Goal: Task Accomplishment & Management: Use online tool/utility

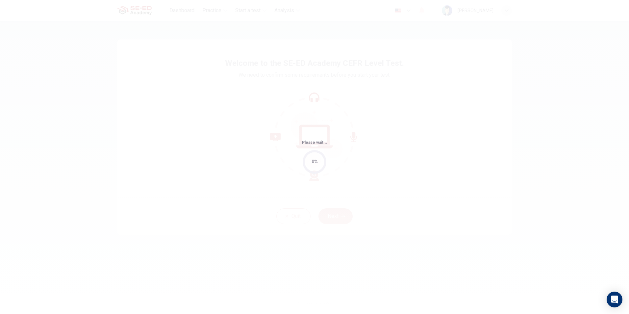
click at [339, 166] on div "Please wait... 0%" at bounding box center [314, 157] width 629 height 314
click at [307, 165] on div "0%" at bounding box center [314, 162] width 24 height 24
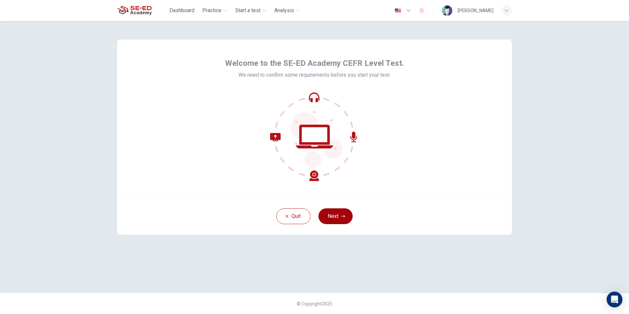
click at [339, 213] on button "Next" at bounding box center [335, 216] width 34 height 16
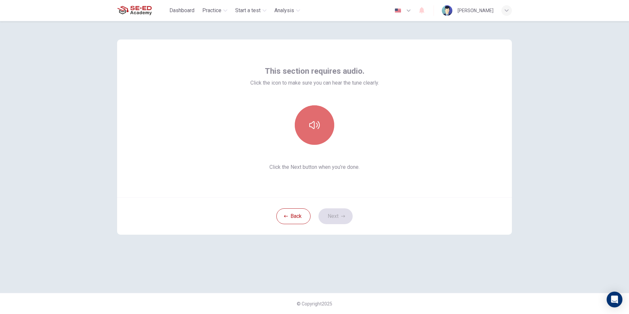
click at [317, 123] on icon "button" at bounding box center [314, 125] width 11 height 11
click at [332, 217] on button "Next" at bounding box center [335, 216] width 34 height 16
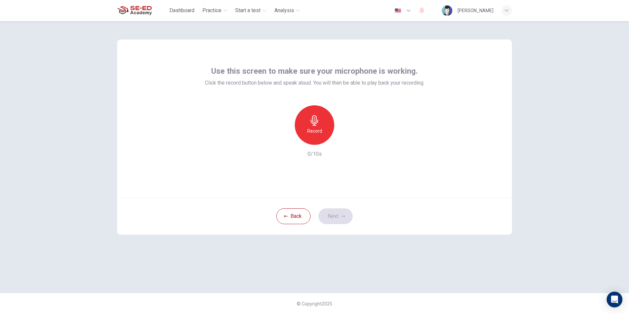
click at [319, 131] on h6 "Record" at bounding box center [314, 131] width 15 height 8
click at [335, 211] on button "Next" at bounding box center [335, 216] width 34 height 16
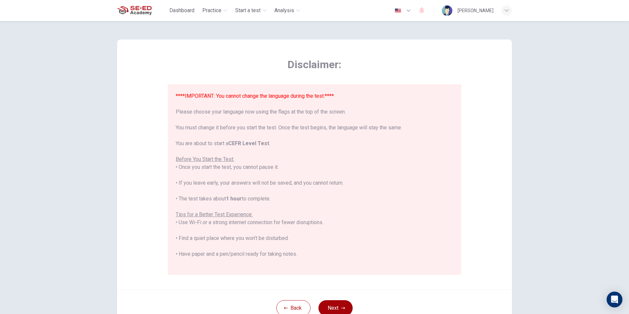
click at [338, 303] on button "Next" at bounding box center [335, 308] width 34 height 16
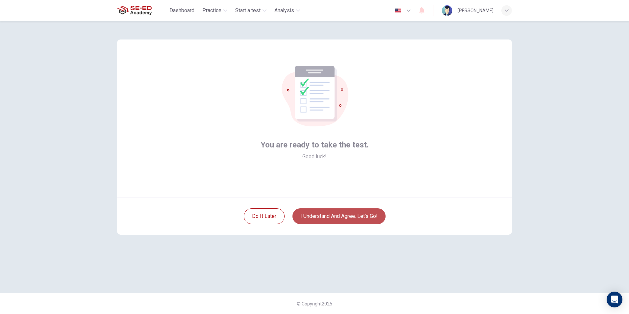
click at [324, 218] on button "I understand and agree. Let’s go!" at bounding box center [338, 216] width 93 height 16
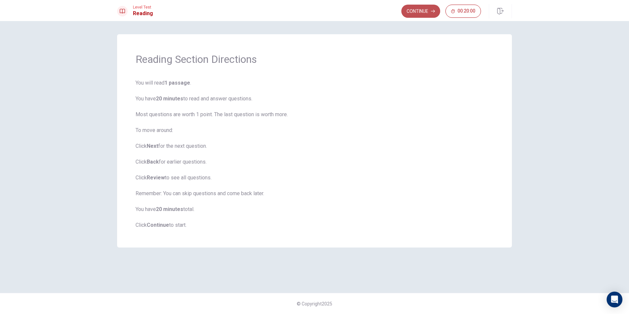
click at [432, 7] on button "Continue" at bounding box center [420, 11] width 39 height 13
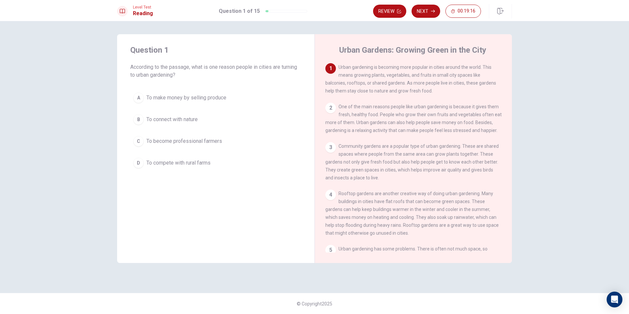
click at [329, 111] on div "2" at bounding box center [330, 108] width 11 height 11
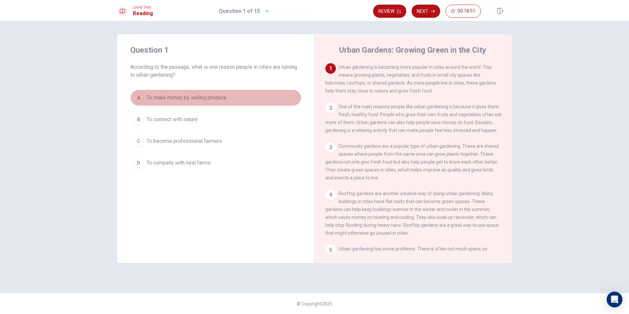
click at [202, 90] on button "A To make money by selling produce" at bounding box center [215, 97] width 171 height 16
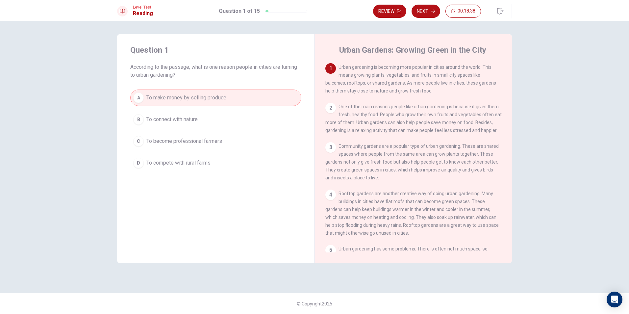
click at [330, 109] on div "2" at bounding box center [330, 108] width 11 height 11
click at [431, 9] on icon "button" at bounding box center [433, 11] width 4 height 4
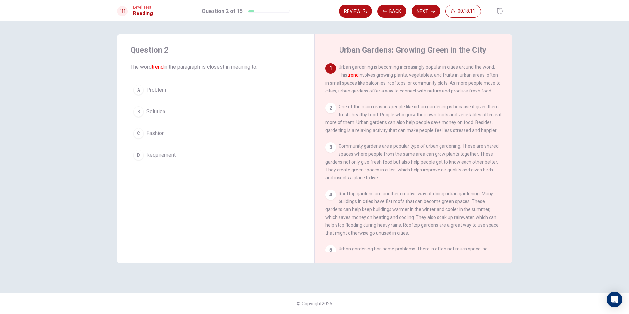
click at [137, 133] on div "C" at bounding box center [138, 133] width 11 height 11
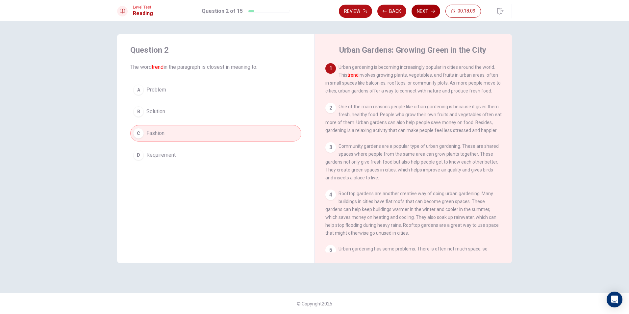
click at [424, 11] on button "Next" at bounding box center [425, 11] width 29 height 13
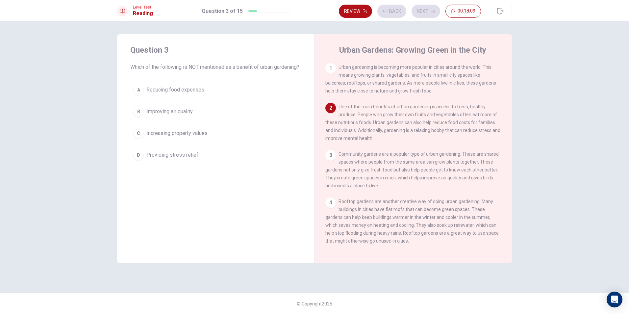
scroll to position [41, 0]
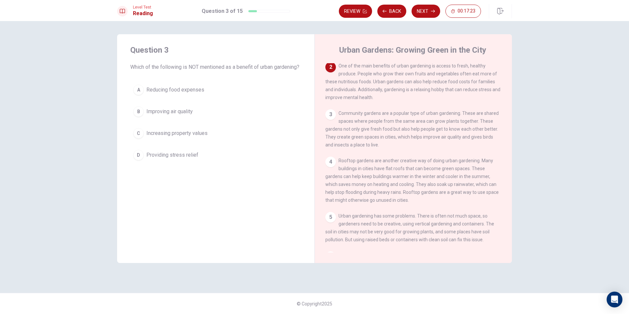
click at [190, 94] on span "Reducing food expenses" at bounding box center [175, 90] width 58 height 8
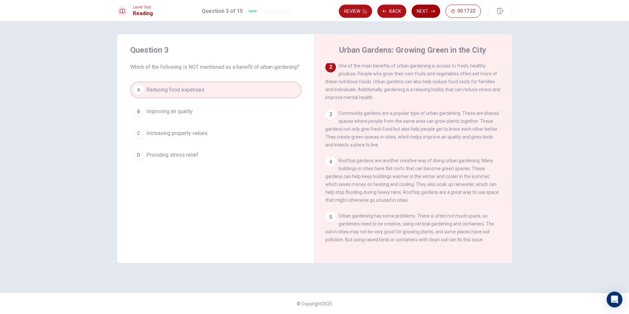
click at [424, 10] on button "Next" at bounding box center [425, 11] width 29 height 13
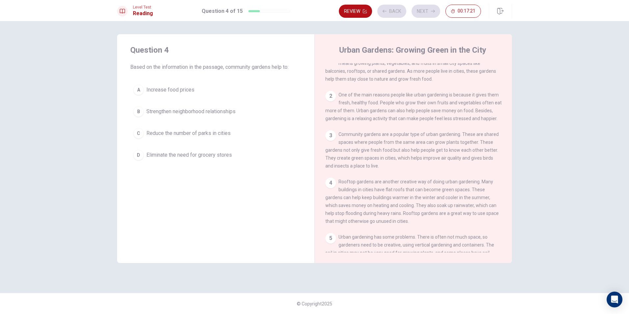
scroll to position [0, 0]
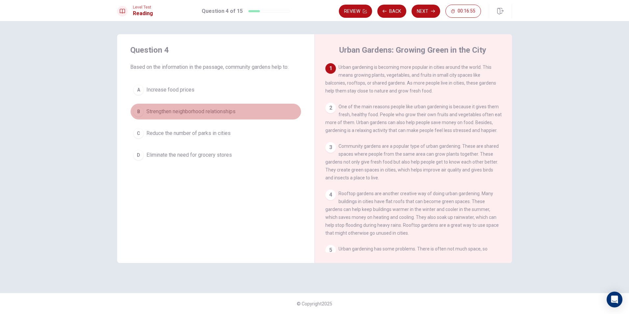
click at [225, 108] on span "Strengthen neighborhood relationships" at bounding box center [190, 112] width 89 height 8
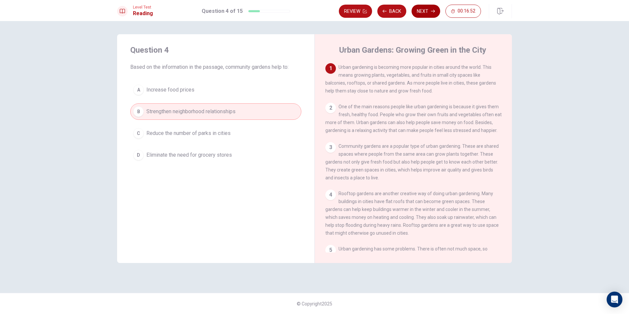
click at [428, 9] on button "Next" at bounding box center [425, 11] width 29 height 13
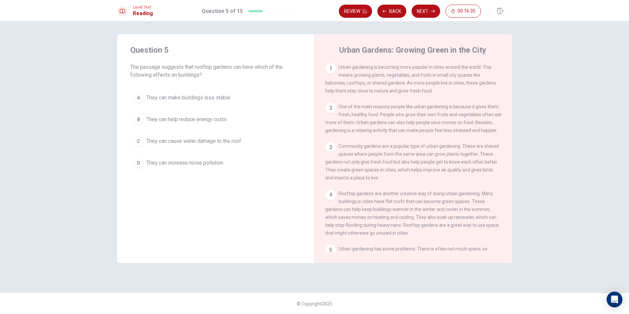
click at [234, 119] on button "B They can help reduce energy costs" at bounding box center [215, 119] width 171 height 16
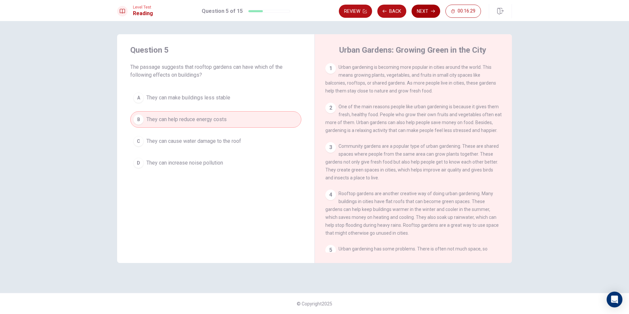
click at [424, 11] on button "Next" at bounding box center [425, 11] width 29 height 13
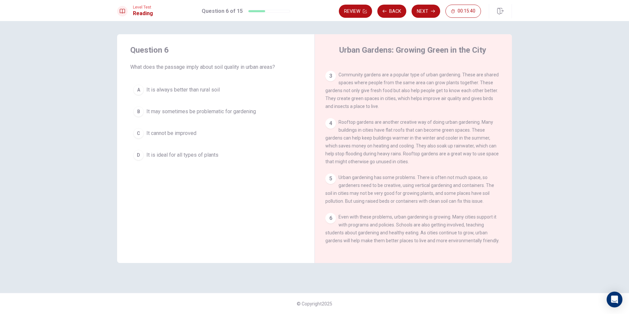
scroll to position [80, 0]
click at [162, 112] on span "It may sometimes be problematic for gardening" at bounding box center [200, 112] width 109 height 8
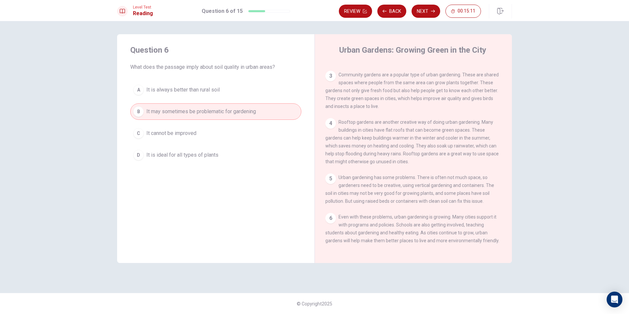
click at [426, 4] on div "Review Back Next 00:15:11" at bounding box center [425, 11] width 173 height 14
click at [426, 10] on button "Next" at bounding box center [425, 11] width 29 height 13
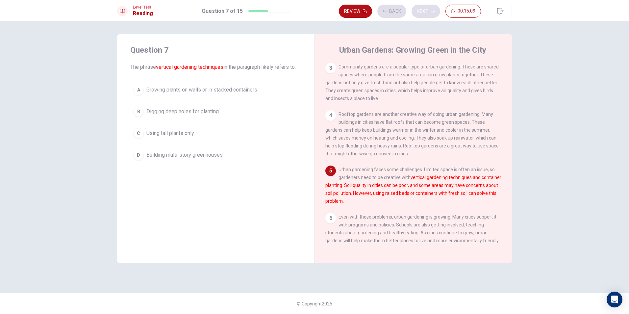
scroll to position [88, 0]
click at [223, 93] on span "Growing plants on walls or in stacked containers" at bounding box center [201, 90] width 111 height 8
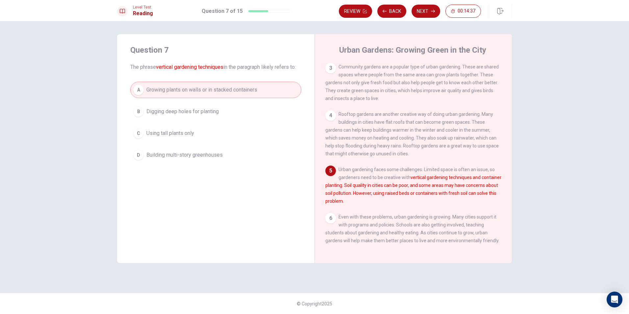
click at [427, 9] on button "Next" at bounding box center [425, 11] width 29 height 13
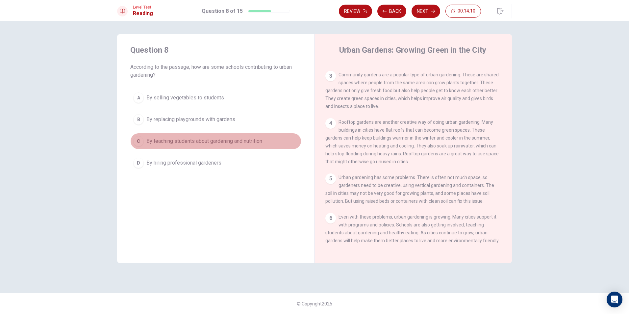
click at [233, 141] on span "By teaching students about gardening and nutrition" at bounding box center [204, 141] width 116 height 8
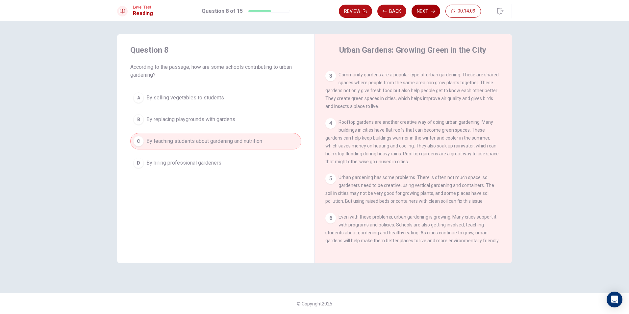
click at [434, 10] on icon "button" at bounding box center [433, 11] width 4 height 4
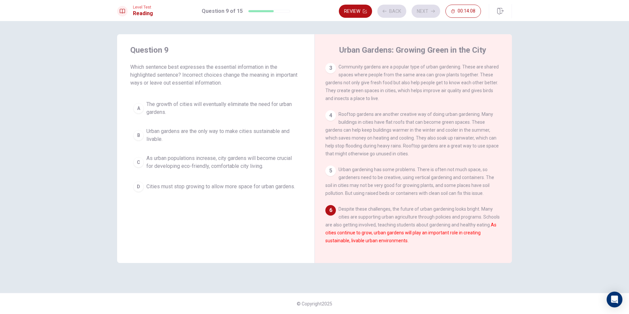
scroll to position [88, 0]
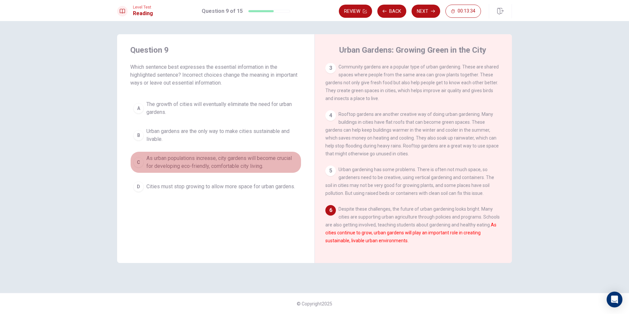
click at [232, 167] on span "As urban populations increase, city gardens will become crucial for developing …" at bounding box center [222, 162] width 152 height 16
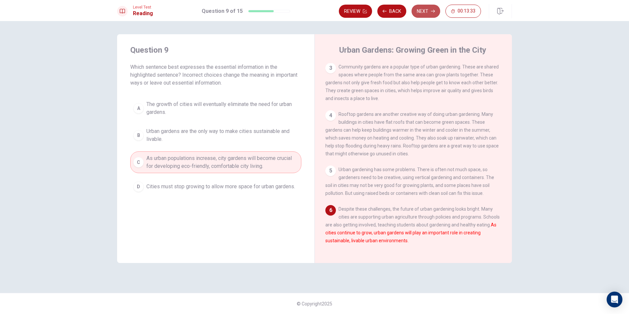
click at [426, 5] on button "Next" at bounding box center [425, 11] width 29 height 13
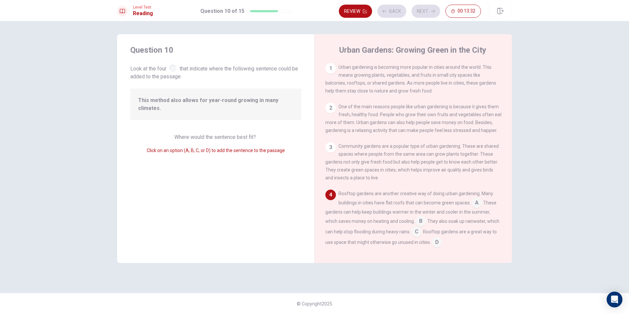
scroll to position [65, 0]
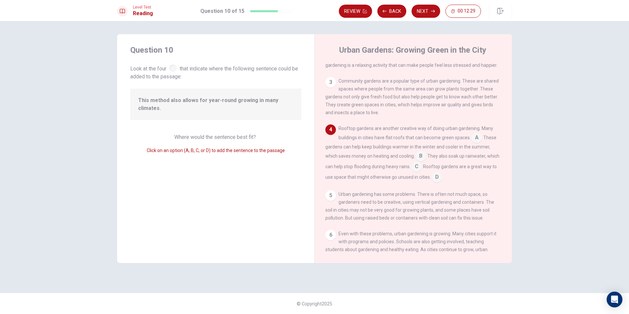
click at [442, 179] on input at bounding box center [436, 177] width 11 height 11
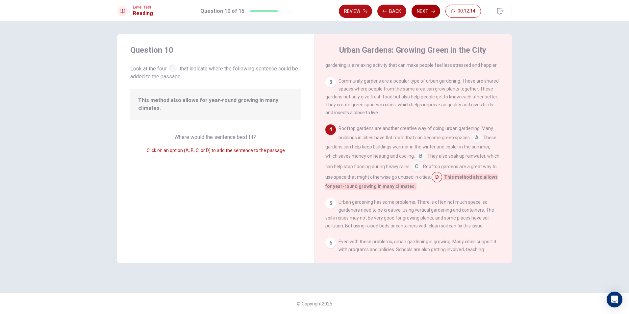
click at [422, 12] on button "Next" at bounding box center [425, 11] width 29 height 13
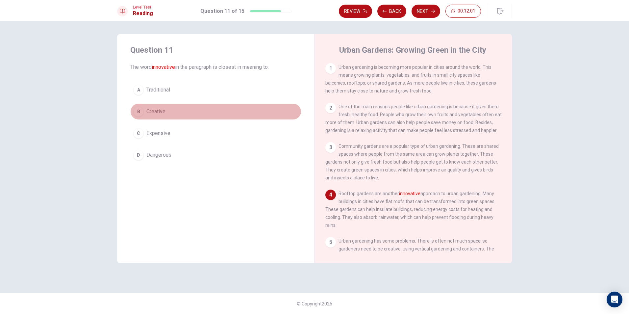
click at [171, 108] on button "B Creative" at bounding box center [215, 111] width 171 height 16
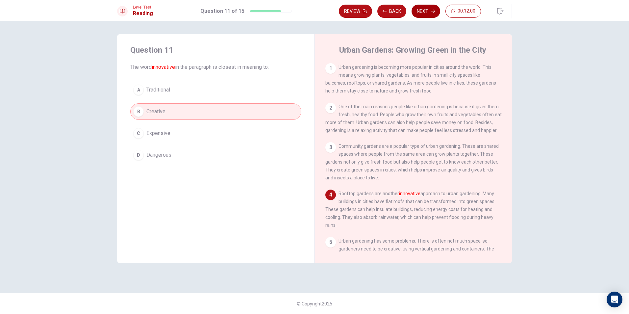
click at [429, 14] on button "Next" at bounding box center [425, 11] width 29 height 13
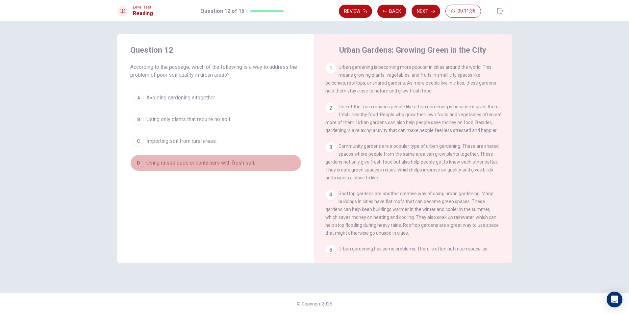
click at [227, 159] on span "Using raised beds or containers with fresh soil." at bounding box center [200, 163] width 108 height 8
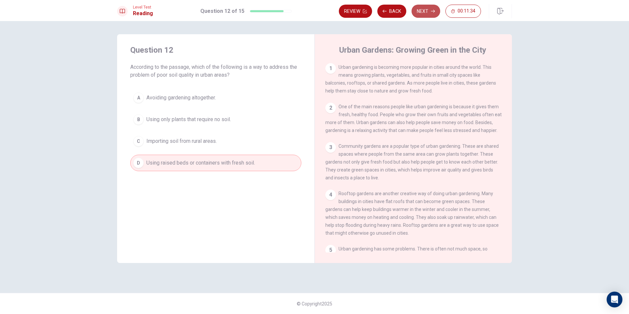
click at [429, 12] on button "Next" at bounding box center [425, 11] width 29 height 13
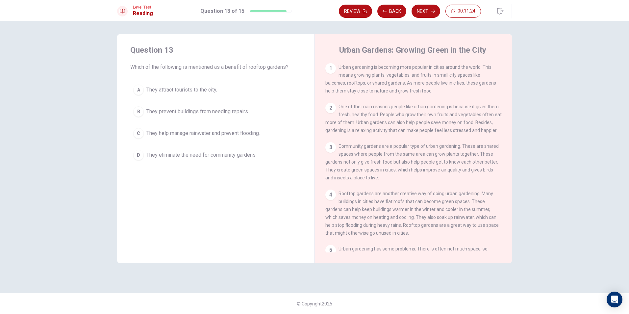
click at [254, 131] on span "They help manage rainwater and prevent flooding." at bounding box center [202, 133] width 113 height 8
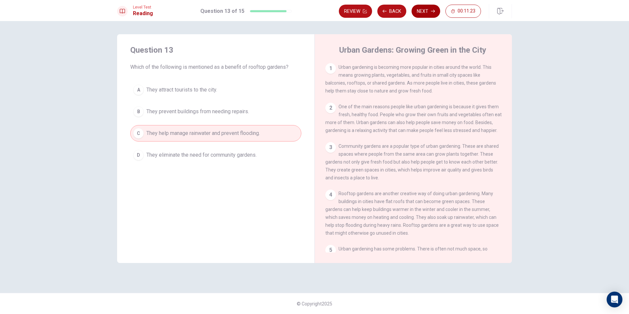
click at [428, 13] on button "Next" at bounding box center [425, 11] width 29 height 13
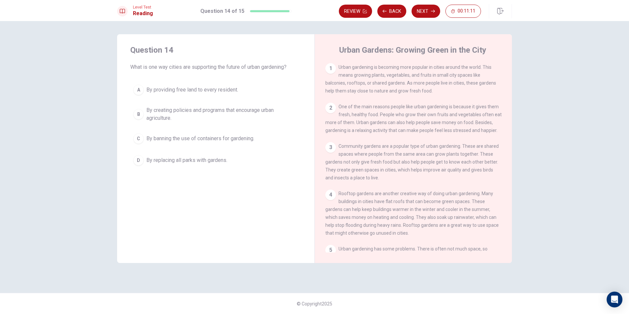
click at [264, 108] on span "By creating policies and programs that encourage urban agriculture." at bounding box center [222, 114] width 152 height 16
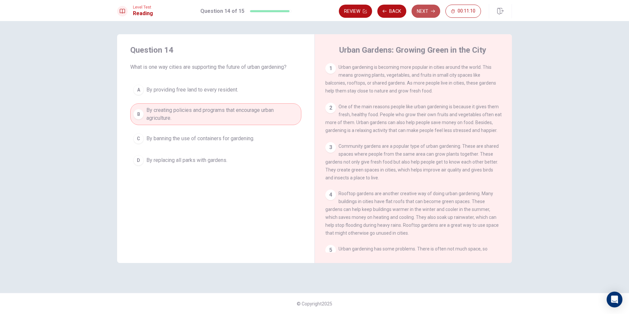
click at [421, 5] on button "Next" at bounding box center [425, 11] width 29 height 13
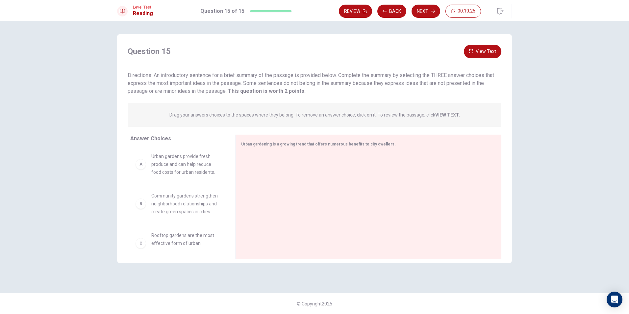
scroll to position [0, 0]
drag, startPoint x: 185, startPoint y: 164, endPoint x: 348, endPoint y: 210, distance: 168.9
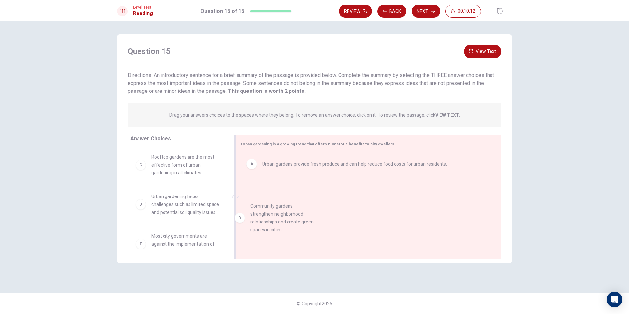
drag, startPoint x: 206, startPoint y: 169, endPoint x: 309, endPoint y: 220, distance: 115.3
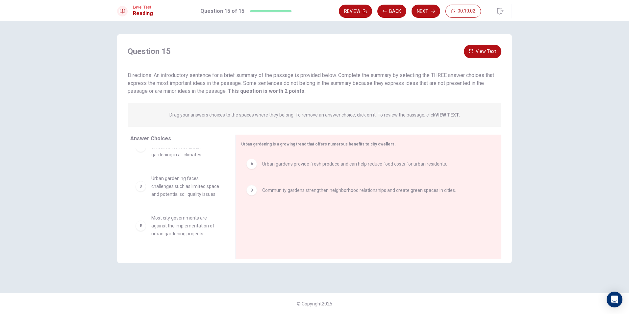
scroll to position [33, 0]
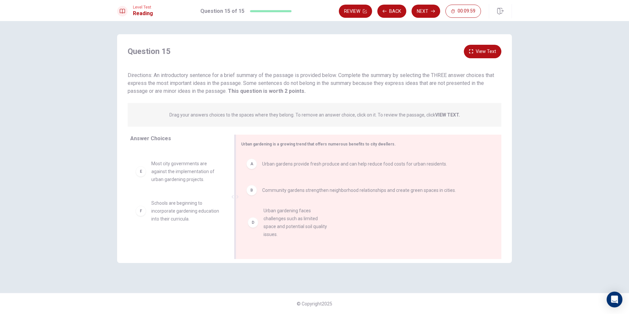
drag, startPoint x: 176, startPoint y: 184, endPoint x: 293, endPoint y: 232, distance: 127.0
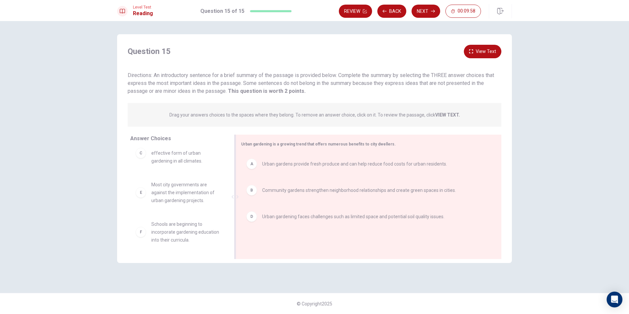
scroll to position [12, 0]
click at [427, 9] on button "Next" at bounding box center [425, 11] width 29 height 13
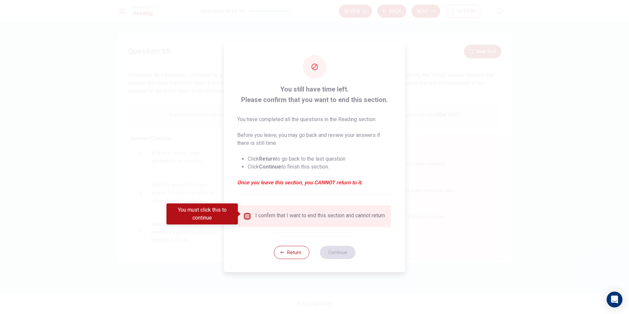
click at [245, 212] on input "You must click this to continue" at bounding box center [247, 216] width 8 height 8
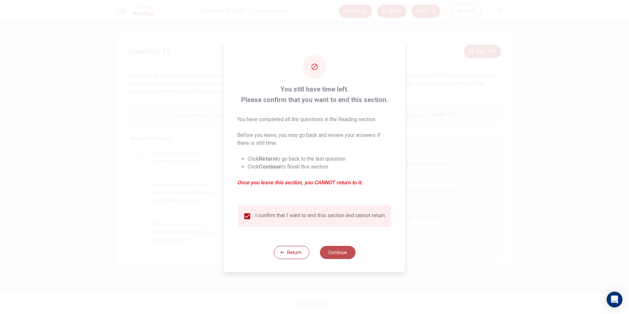
click at [327, 252] on button "Continue" at bounding box center [338, 252] width 36 height 13
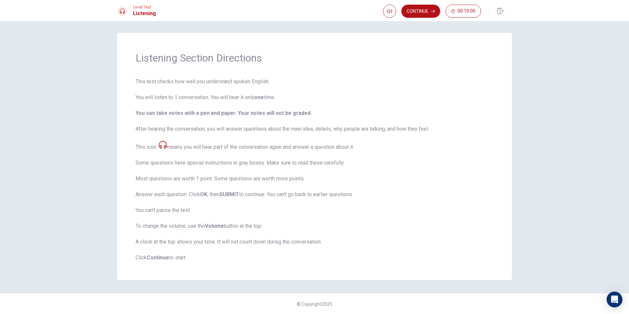
scroll to position [2, 0]
click at [426, 12] on button "Continue" at bounding box center [420, 11] width 39 height 13
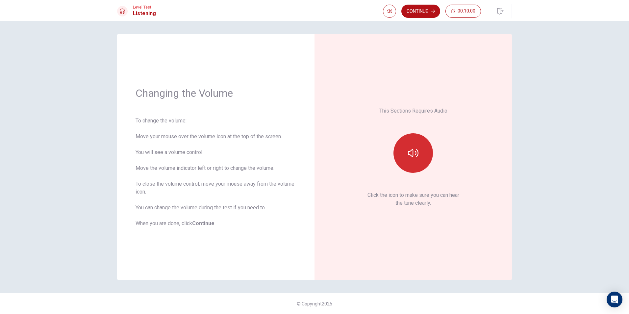
click at [424, 145] on button "button" at bounding box center [412, 152] width 39 height 39
click at [422, 8] on button "Continue" at bounding box center [420, 11] width 39 height 13
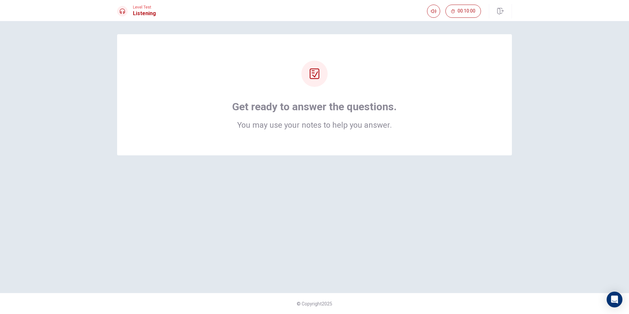
click at [397, 97] on div "Get ready to answer the questions. You may use your notes to help you answer." at bounding box center [314, 94] width 342 height 68
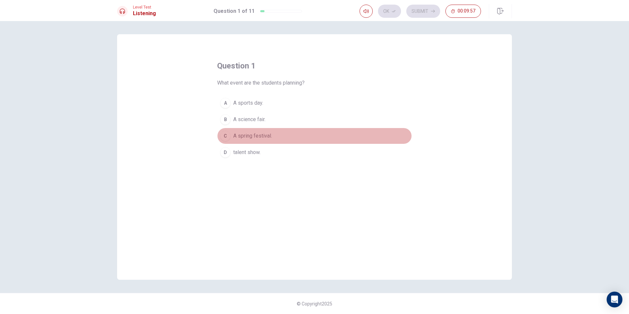
click at [239, 133] on span "A spring festival." at bounding box center [252, 136] width 39 height 8
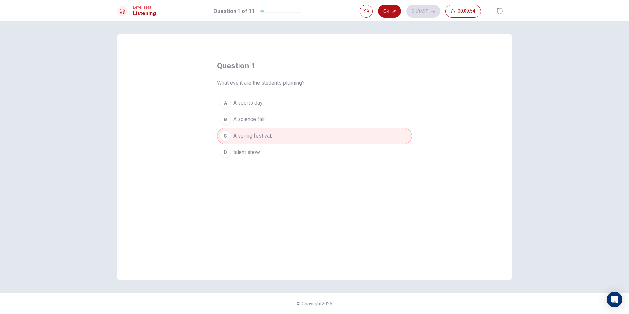
click at [389, 10] on button "Ok" at bounding box center [389, 11] width 23 height 13
click at [420, 10] on button "Submit" at bounding box center [423, 11] width 34 height 13
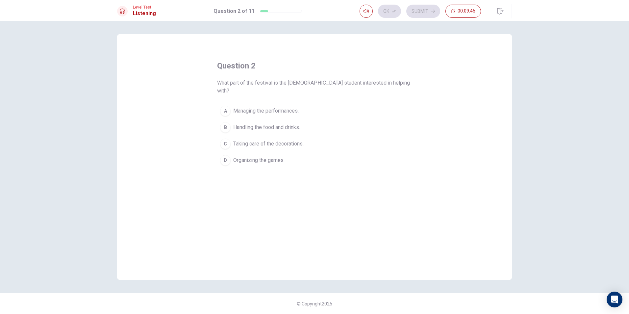
click at [260, 140] on span "Taking care of the decorations." at bounding box center [268, 144] width 70 height 8
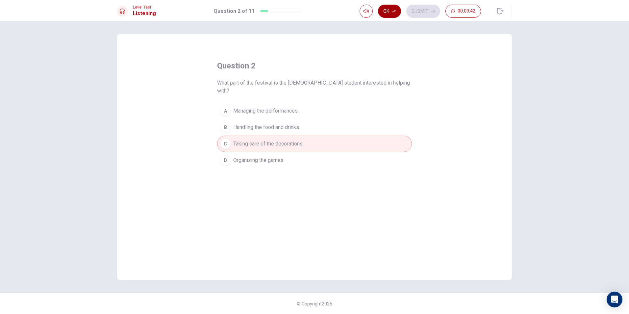
click at [391, 9] on button "Ok" at bounding box center [389, 11] width 23 height 13
click at [419, 9] on button "Submit" at bounding box center [423, 11] width 34 height 13
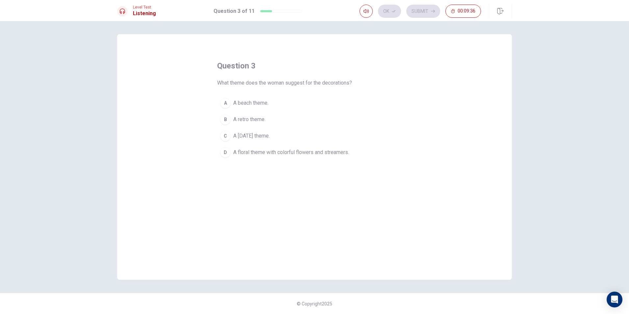
click at [263, 150] on span "A floral theme with colorful flowers and streamers." at bounding box center [291, 152] width 116 height 8
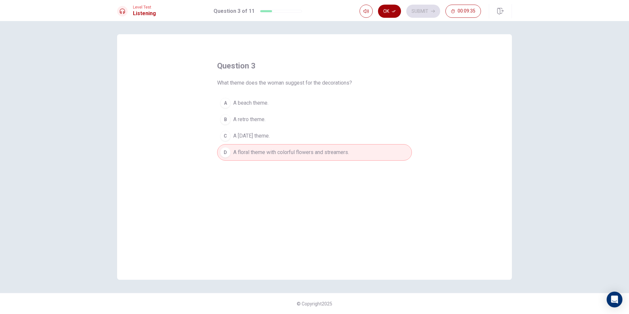
click at [391, 9] on button "Ok" at bounding box center [389, 11] width 23 height 13
click at [435, 6] on button "Submit" at bounding box center [423, 11] width 34 height 13
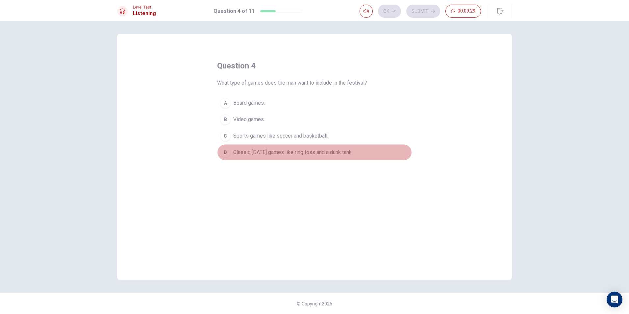
click at [274, 150] on span "Classic carnival games like ring toss and a dunk tank." at bounding box center [292, 152] width 119 height 8
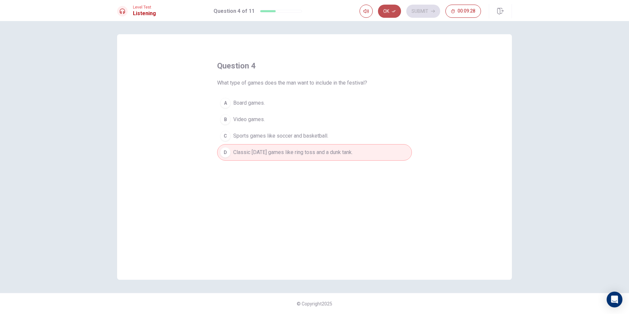
click at [380, 12] on button "Ok" at bounding box center [389, 11] width 23 height 13
click at [422, 12] on button "Submit" at bounding box center [423, 11] width 34 height 13
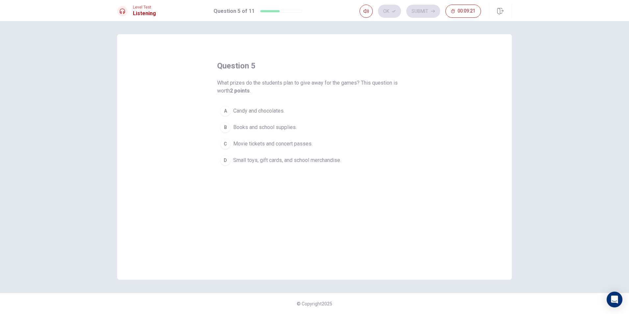
click at [236, 125] on span "Books and school supplies." at bounding box center [264, 127] width 63 height 8
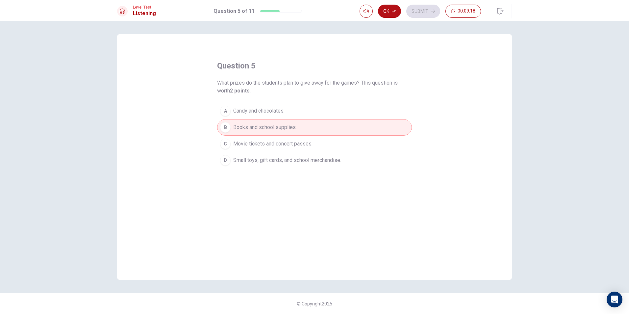
click at [298, 157] on span "Small toys, gift cards, and school merchandise." at bounding box center [287, 160] width 108 height 8
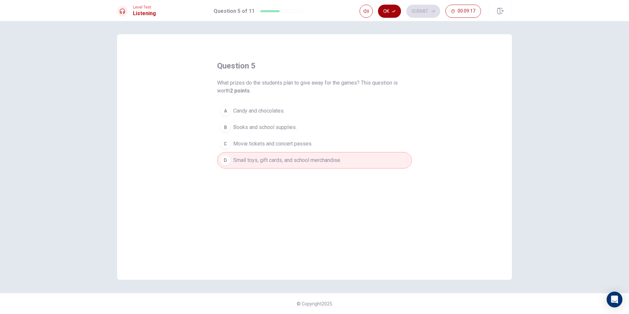
click at [396, 9] on button "Ok" at bounding box center [389, 11] width 23 height 13
click at [418, 7] on button "Submit" at bounding box center [423, 11] width 34 height 13
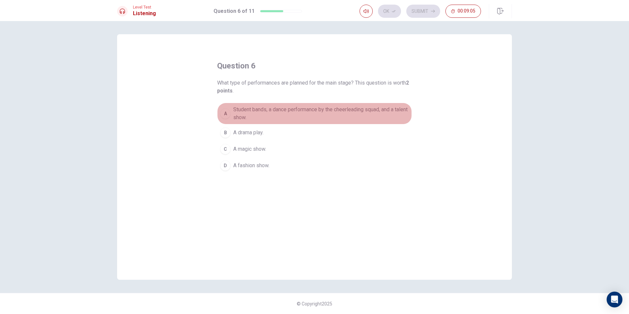
click at [279, 109] on span "Student bands, a dance performance by the cheerleading squad, and a talent show." at bounding box center [321, 114] width 176 height 16
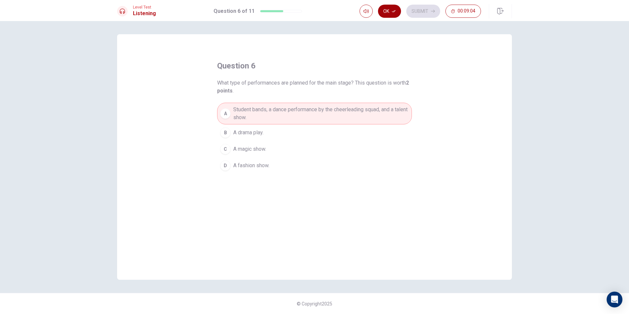
click at [395, 9] on button "Ok" at bounding box center [389, 11] width 23 height 13
click at [416, 11] on button "Submit" at bounding box center [423, 11] width 34 height 13
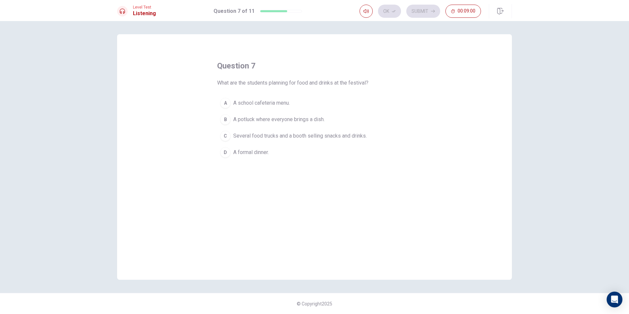
click at [278, 132] on span "Several food trucks and a booth selling snacks and drinks." at bounding box center [299, 136] width 133 height 8
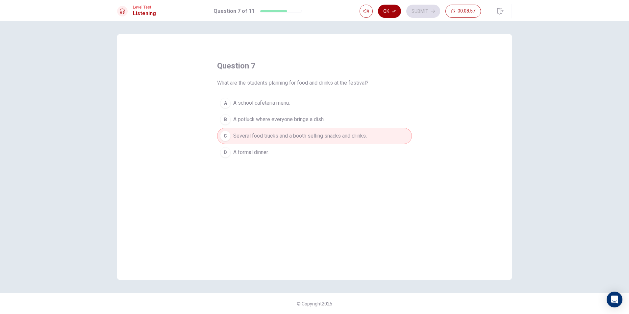
click at [392, 12] on icon "button" at bounding box center [394, 11] width 4 height 4
click at [415, 9] on button "Submit" at bounding box center [423, 11] width 34 height 13
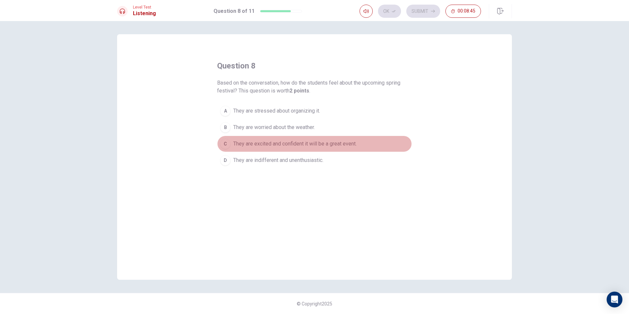
click at [269, 142] on span "They are excited and confident it will be a great event." at bounding box center [294, 144] width 123 height 8
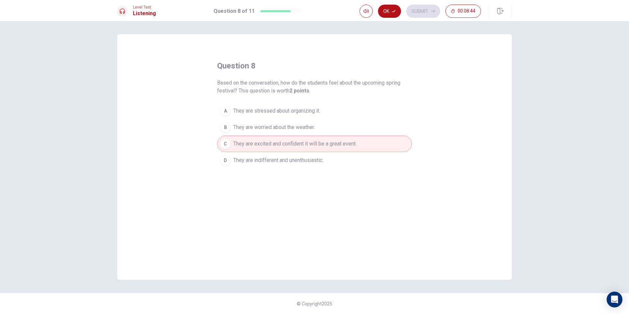
click at [393, 3] on div "Level Test Listening Question 8 of 11 Ok Submit 00:08:44" at bounding box center [314, 10] width 629 height 21
click at [392, 12] on icon "button" at bounding box center [394, 11] width 4 height 4
click at [419, 12] on button "Submit" at bounding box center [423, 11] width 34 height 13
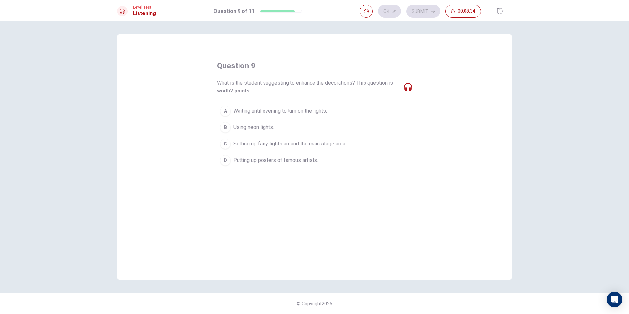
click at [322, 141] on span "Setting up fairy lights around the main stage area." at bounding box center [289, 144] width 113 height 8
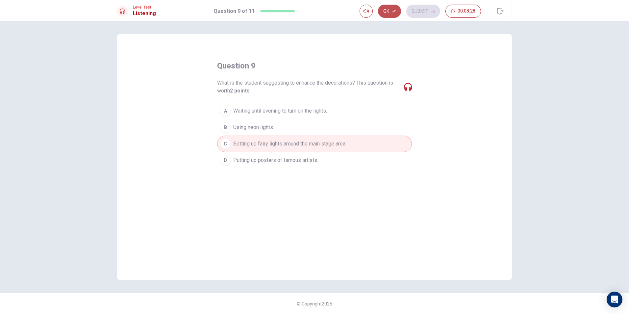
click at [389, 8] on button "Ok" at bounding box center [389, 11] width 23 height 13
click at [416, 8] on button "Submit" at bounding box center [423, 11] width 34 height 13
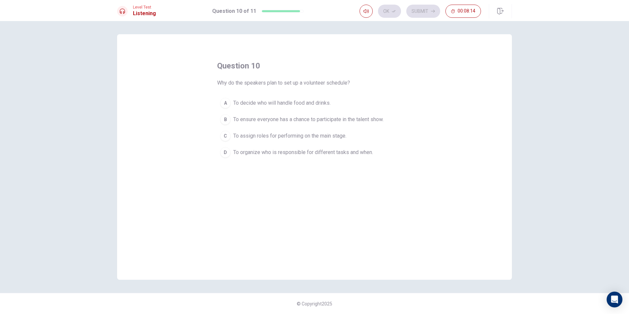
click at [291, 149] on span "To organize who is responsible for different tasks and when." at bounding box center [303, 152] width 140 height 8
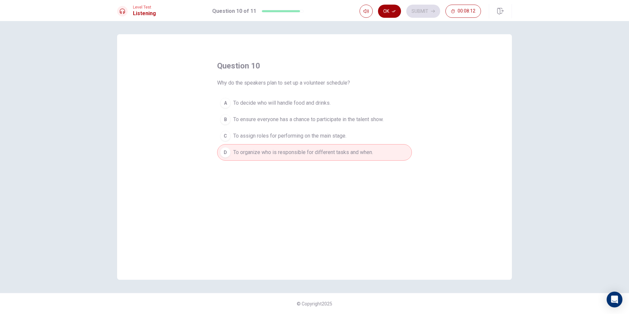
click at [388, 10] on button "Ok" at bounding box center [389, 11] width 23 height 13
click at [424, 5] on button "Submit" at bounding box center [423, 11] width 34 height 13
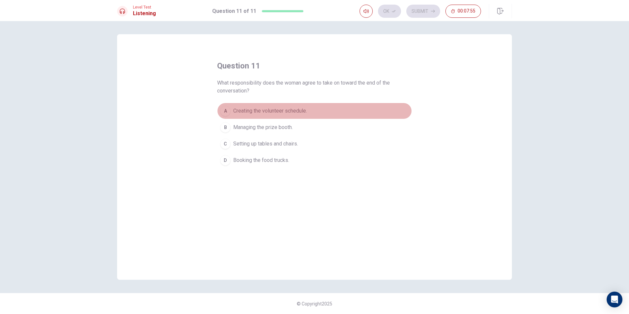
click at [281, 110] on span "Creating the volunteer schedule." at bounding box center [270, 111] width 74 height 8
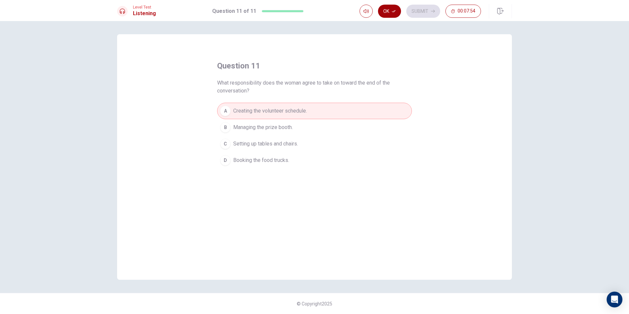
click at [393, 9] on button "Ok" at bounding box center [389, 11] width 23 height 13
click at [416, 9] on button "Submit" at bounding box center [423, 11] width 34 height 13
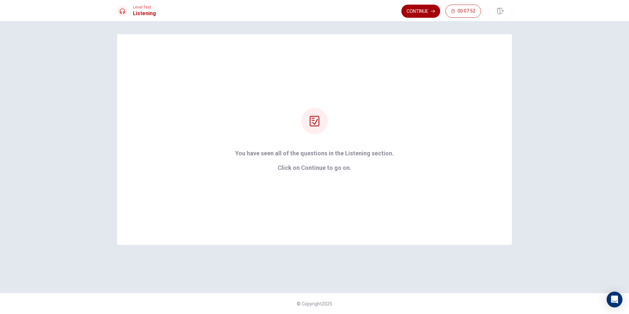
click at [425, 7] on button "Continue" at bounding box center [420, 11] width 39 height 13
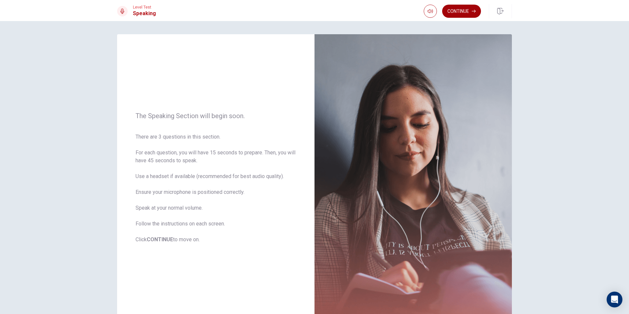
click at [459, 8] on button "Continue" at bounding box center [461, 11] width 39 height 13
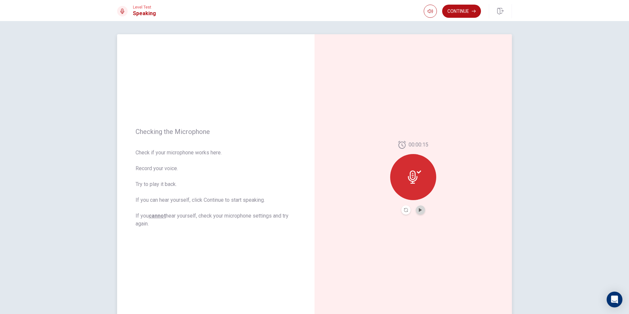
click at [416, 210] on button "Play Audio" at bounding box center [420, 209] width 9 height 9
click at [466, 7] on button "Continue" at bounding box center [461, 11] width 39 height 13
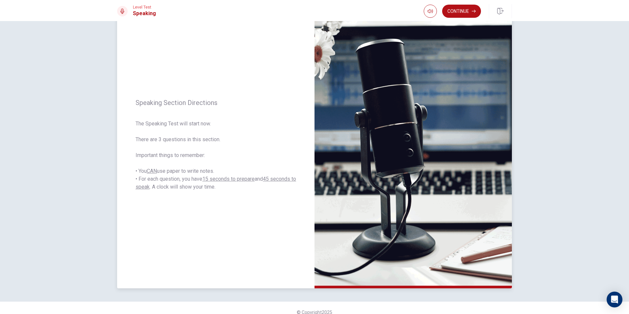
scroll to position [41, 0]
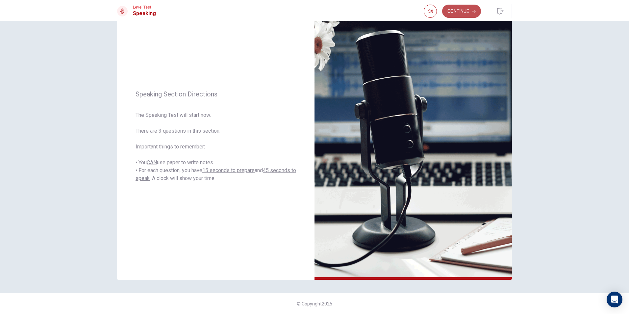
click at [457, 9] on button "Continue" at bounding box center [461, 11] width 39 height 13
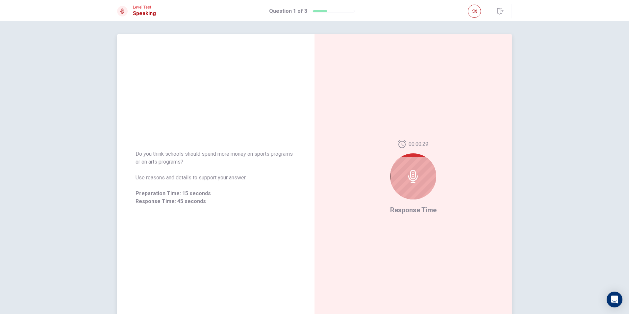
click at [418, 180] on div at bounding box center [413, 176] width 46 height 46
click at [426, 218] on div "00:00:28 Response Time" at bounding box center [412, 177] width 197 height 287
click at [411, 186] on div at bounding box center [413, 176] width 46 height 46
click at [413, 187] on div at bounding box center [413, 176] width 46 height 46
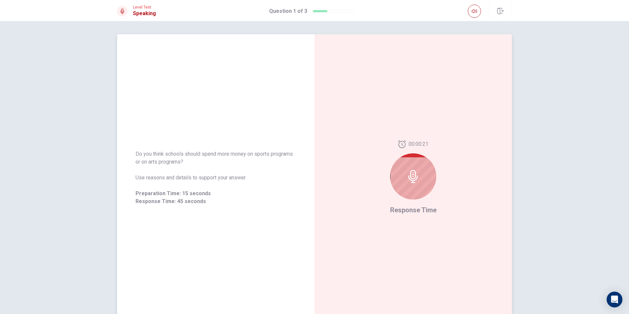
click at [419, 169] on div at bounding box center [413, 176] width 46 height 46
click at [477, 9] on button "button" at bounding box center [473, 11] width 13 height 13
click at [476, 12] on icon "button" at bounding box center [473, 11] width 5 height 5
click at [483, 51] on div "00:00:13 Response Time" at bounding box center [412, 177] width 197 height 287
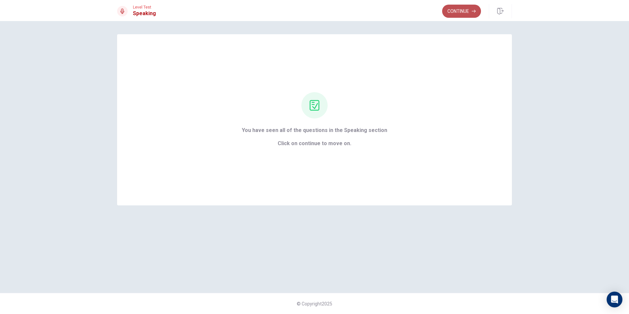
click at [453, 15] on button "Continue" at bounding box center [461, 11] width 39 height 13
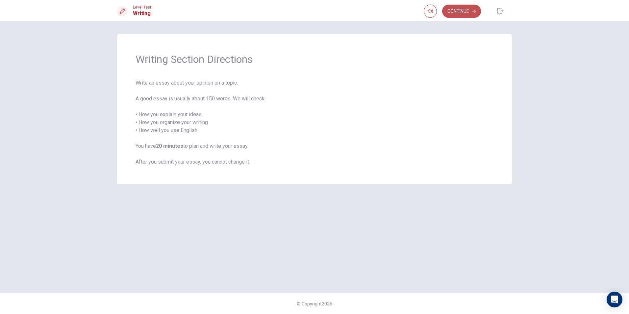
click at [464, 9] on button "Continue" at bounding box center [461, 11] width 39 height 13
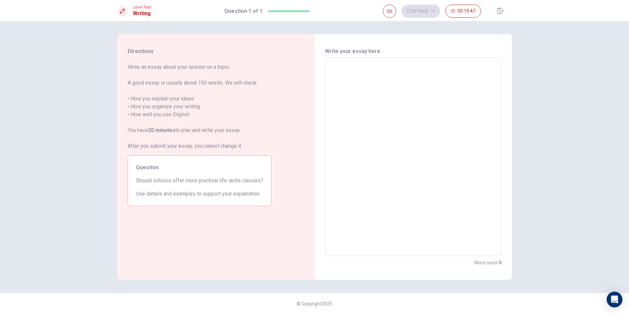
click at [361, 71] on textarea at bounding box center [412, 157] width 167 height 188
type textarea "y"
type textarea "x"
type textarea "ye"
type textarea "x"
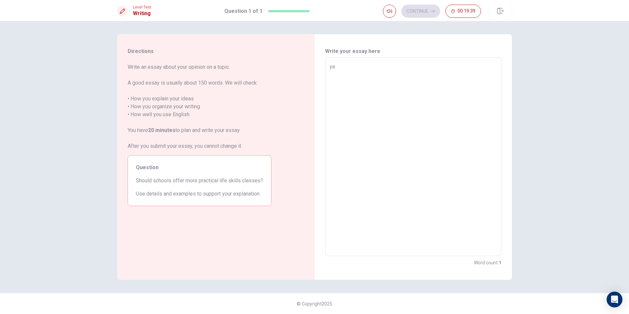
type textarea "yes"
type textarea "x"
type textarea "yes"
type textarea "x"
type textarea "yes i"
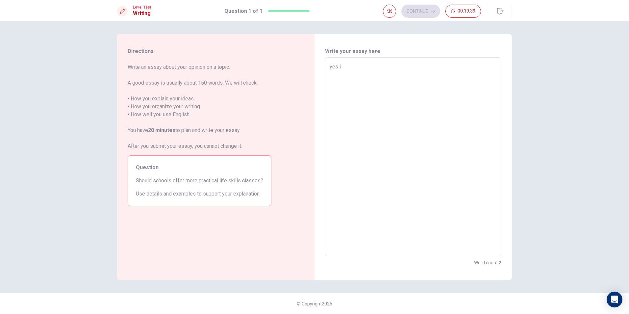
type textarea "x"
type textarea "yes i"
type textarea "x"
type textarea "yes i t"
type textarea "x"
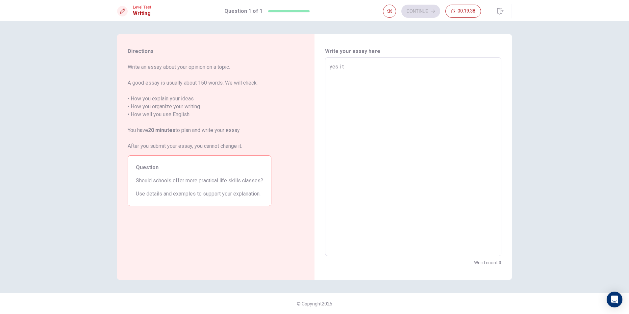
type textarea "yes i th"
type textarea "x"
type textarea "yes i thi"
type textarea "x"
type textarea "yes i thin"
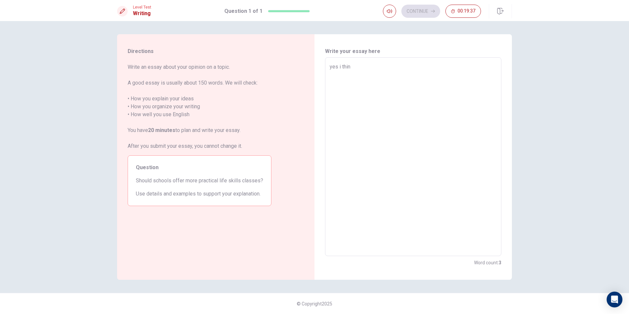
type textarea "x"
type textarea "yes i think"
type textarea "x"
type textarea "yes i think"
type textarea "x"
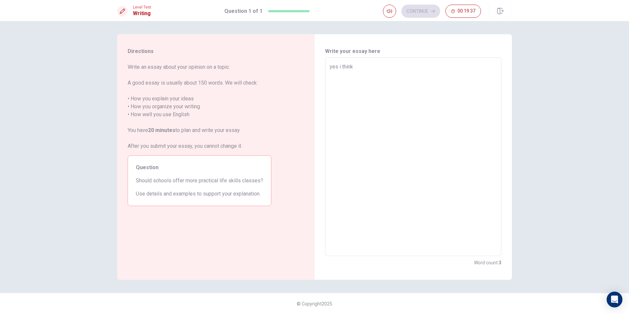
type textarea "yes i think s"
type textarea "x"
type textarea "yes i think sh"
type textarea "x"
type textarea "yes i think sho"
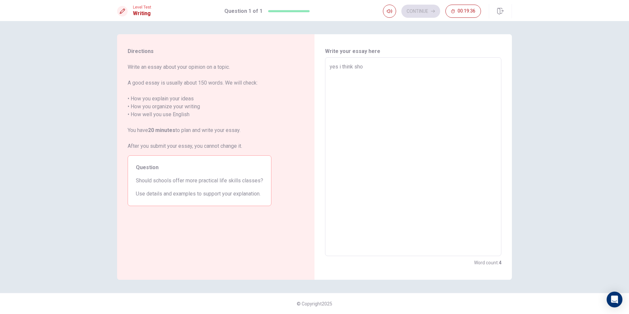
type textarea "x"
type textarea "yes i think shou"
type textarea "x"
type textarea "yes i think shoul"
type textarea "x"
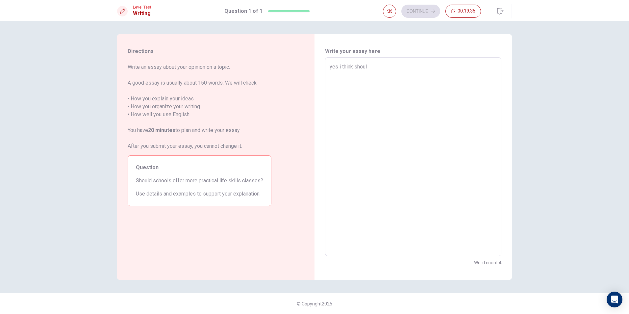
type textarea "yes i think should"
type textarea "x"
type textarea "yes i think should"
type textarea "x"
type textarea "yes i think should b"
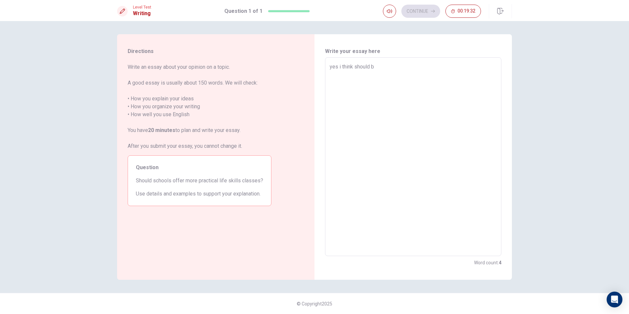
type textarea "x"
type textarea "yes i think should be"
type textarea "x"
type textarea "yes i think should be"
type textarea "x"
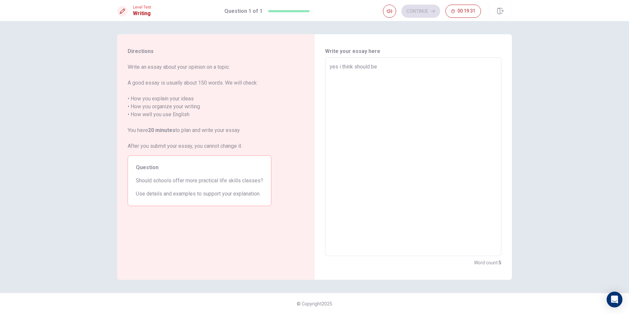
type textarea "yes i think should be m"
type textarea "x"
type textarea "yes i think should be mo"
type textarea "x"
type textarea "yes i think should be mor"
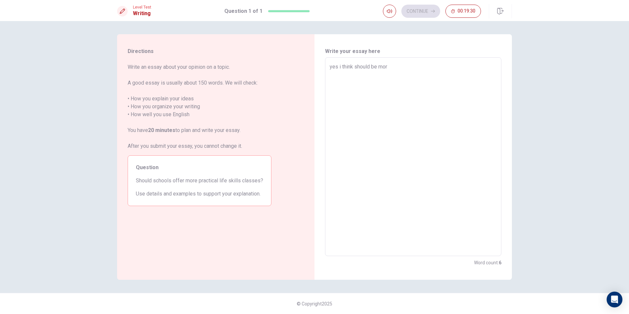
type textarea "x"
type textarea "yes i think should be more"
type textarea "x"
type textarea "yes i think should be more"
type textarea "x"
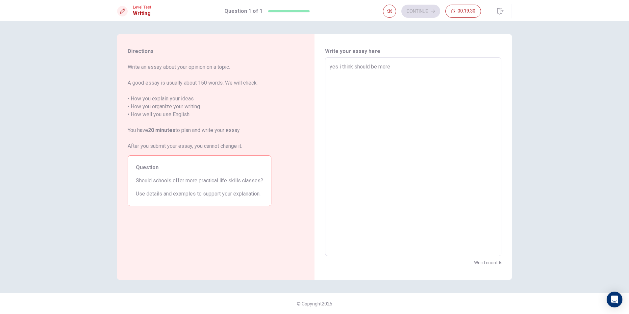
type textarea "yes i think should be more p"
type textarea "x"
type textarea "yes i think should be more pr"
type textarea "x"
type textarea "yes i think should be more pra"
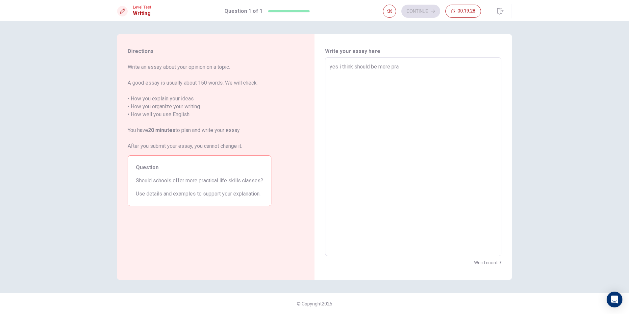
type textarea "x"
type textarea "yes i think should be more prac"
type textarea "x"
type textarea "yes i think should be more pract"
type textarea "x"
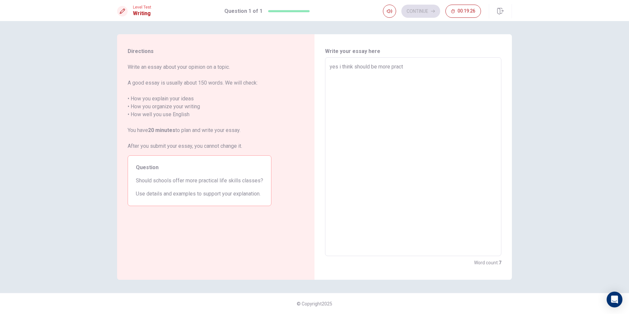
type textarea "yes i think should be more practi"
type textarea "x"
type textarea "yes i think should be more practic"
type textarea "x"
type textarea "yes i think should be more practice"
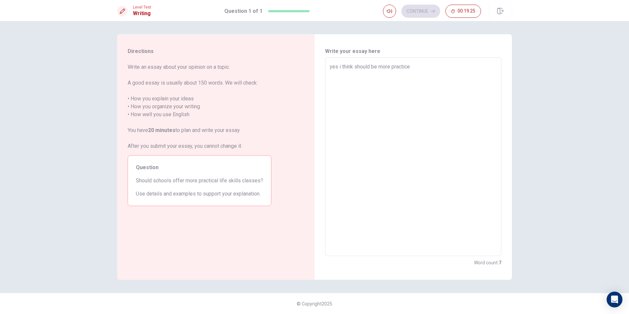
type textarea "x"
type textarea "yes i think should be more practice"
type textarea "x"
type textarea "yes i think should be more practice o"
type textarea "x"
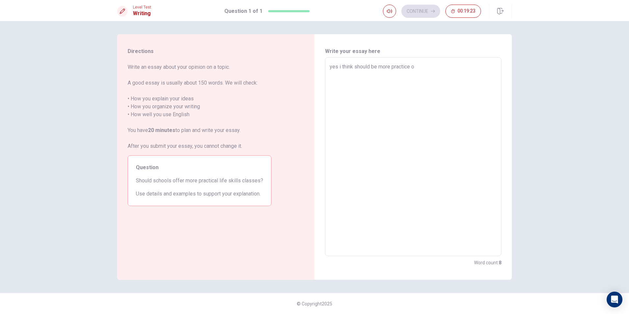
type textarea "yes i think should be more practice of"
type textarea "x"
type textarea "yes i think should be more practice of"
type textarea "x"
type textarea "yes i think should be more practice of l"
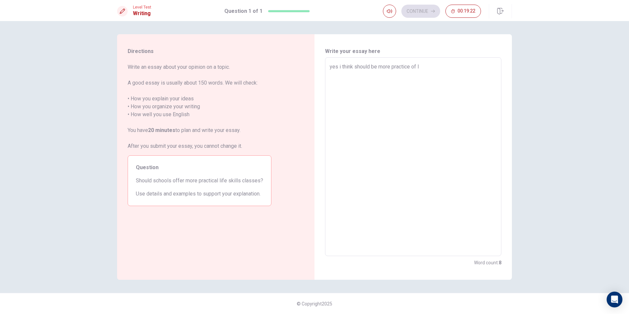
type textarea "x"
type textarea "yes i think should be more practice of li"
type textarea "x"
type textarea "yes i think should be more practice of lif"
type textarea "x"
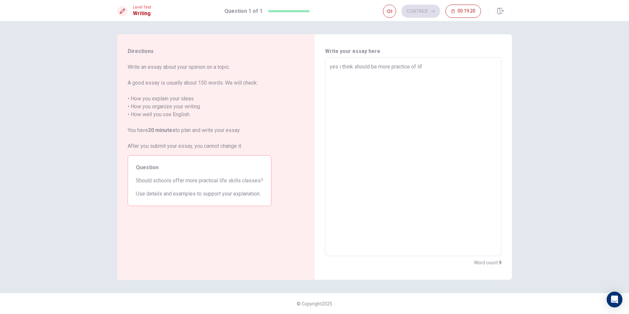
type textarea "yes i think should be more practice of life"
type textarea "x"
type textarea "yes i think should be more practice of life"
type textarea "x"
type textarea "yes i think should be more practice of life s"
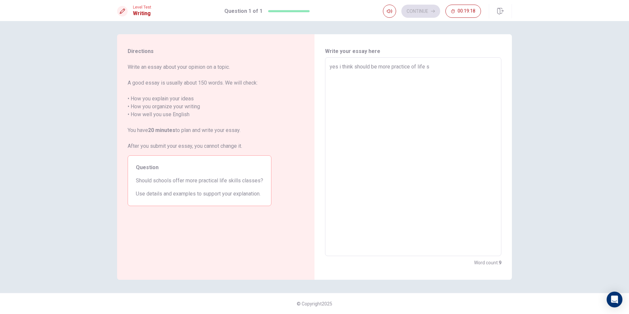
type textarea "x"
type textarea "yes i think should be more practice of life sk"
type textarea "x"
type textarea "yes i think should be more practice of life ski"
type textarea "x"
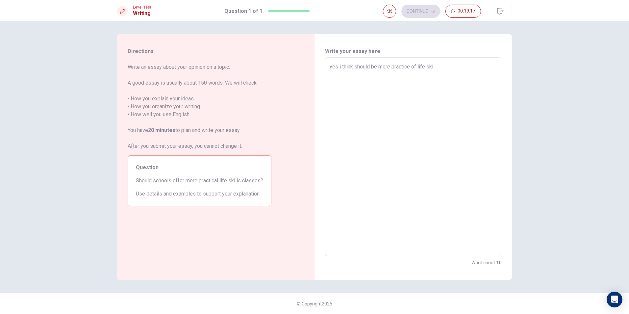
type textarea "yes i think should be more practice of life skil"
type textarea "x"
type textarea "yes i think should be more practice of life skill"
type textarea "x"
type textarea "yes i think should be more practice of life skill"
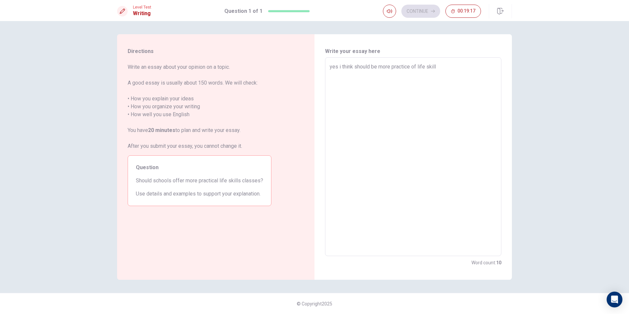
type textarea "x"
type textarea "yes i think should be more practice of life skill b"
type textarea "x"
type textarea "yes i think should be more practice of life skill be"
type textarea "x"
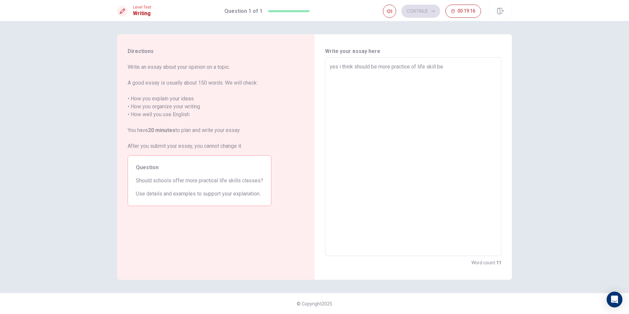
type textarea "yes i think should be more practice of life skill bec"
type textarea "x"
type textarea "yes i think should be more practice of life skill becu"
type textarea "x"
type textarea "yes i think should be more practice of life skill becus"
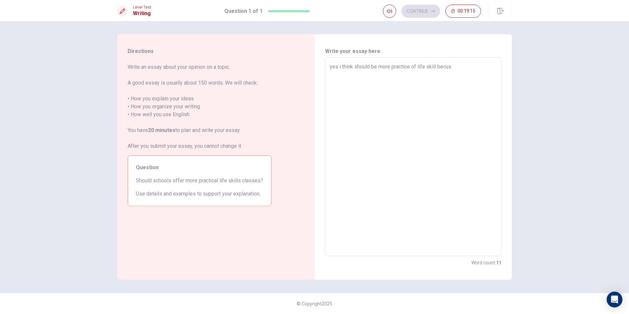
type textarea "x"
type textarea "yes i think should be more practice of life skill becusew"
type textarea "x"
type textarea "yes i think should be more practice of life skill becuse"
type textarea "x"
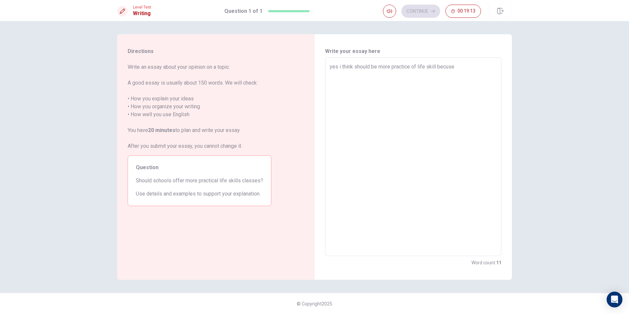
type textarea "yes i think should be more practice of life skill becus"
type textarea "x"
type textarea "yes i think should be more practice of life skill becu"
type textarea "x"
type textarea "yes i think should be more practice of life skill bec"
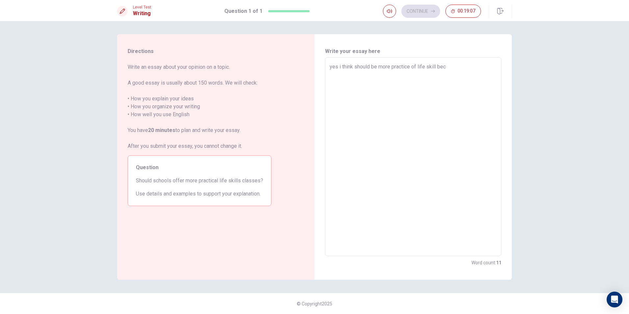
type textarea "x"
type textarea "yes i think should be more practice of life skill becu"
type textarea "x"
type textarea "yes i think should be more practice of life skill becue"
type textarea "x"
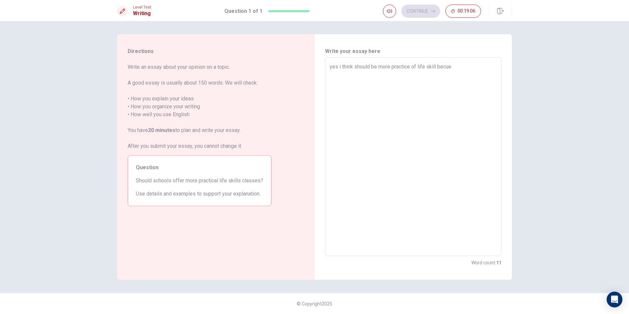
type textarea "yes i think should be more practice of life skill becues"
type textarea "x"
type textarea "yes i think should be more practice of life skill becuese"
type textarea "x"
type textarea "yes i think should be more practice of life skill becuese"
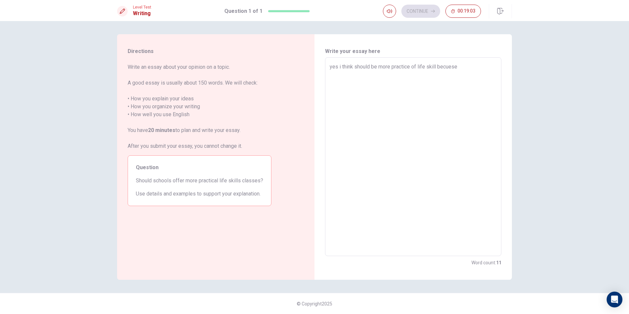
type textarea "x"
type textarea "yes i think should be more practice of life skill becuese i"
type textarea "x"
type textarea "yes i think should be more practice of life skill becuese it"
type textarea "x"
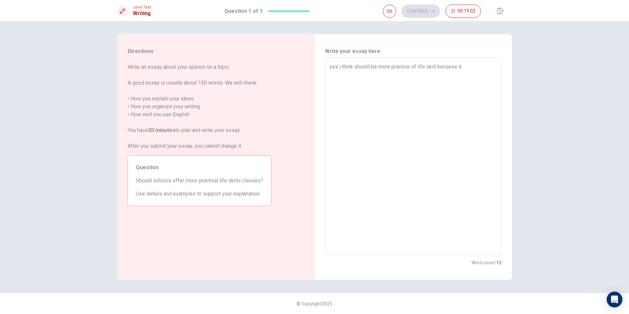
type textarea "yes i think should be more practice of life skill becuese it"
type textarea "x"
type textarea "yes i think should be more practice of life skill becuese it c"
type textarea "x"
type textarea "yes i think should be more practice of life skill becuese it ca"
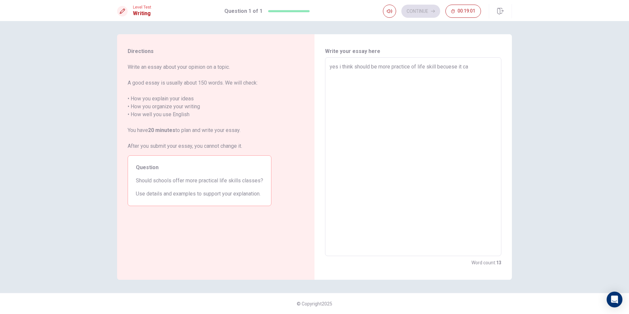
type textarea "x"
type textarea "yes i think should be more practice of life skill becuese it can"
type textarea "x"
type textarea "yes i think should be more practice of life skill becuese it can"
type textarea "x"
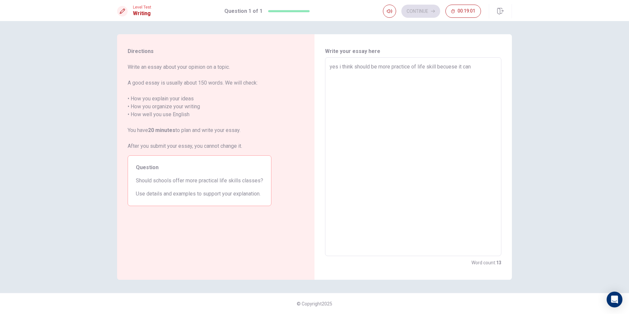
type textarea "yes i think should be more practice of life skill becuese it can h"
type textarea "x"
type textarea "yes i think should be more practice of life skill becuese it can he"
type textarea "x"
type textarea "yes i think should be more practice of life skill becuese it can hel"
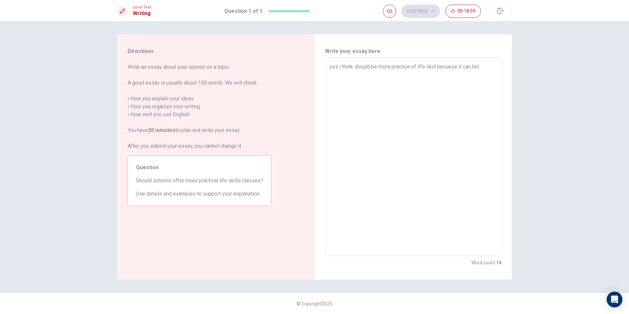
type textarea "x"
type textarea "yes i think should be more practice of life skill becuese it can help"
type textarea "x"
type textarea "yes i think should be more practice of life skill becuese it can help"
type textarea "x"
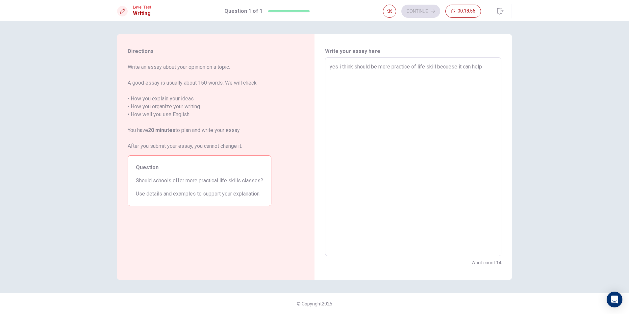
type textarea "yes i think should be more practice of life skill becuese it can help s"
type textarea "x"
type textarea "yes i think should be more practice of life skill becuese it can help so"
type textarea "x"
type textarea "yes i think should be more practice of life skill becuese it can help som"
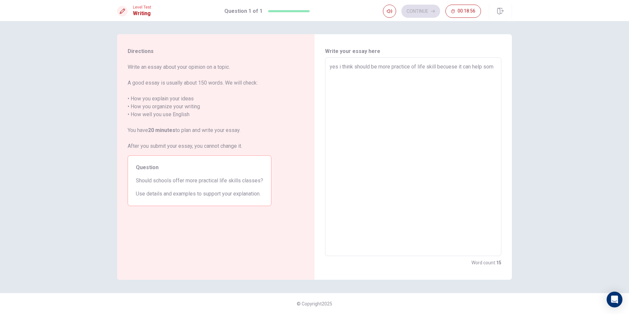
type textarea "x"
type textarea "yes i think should be more practice of life skill becuese it can help some"
type textarea "x"
type textarea "yes i think should be more practice of life skill becuese it can help some"
type textarea "x"
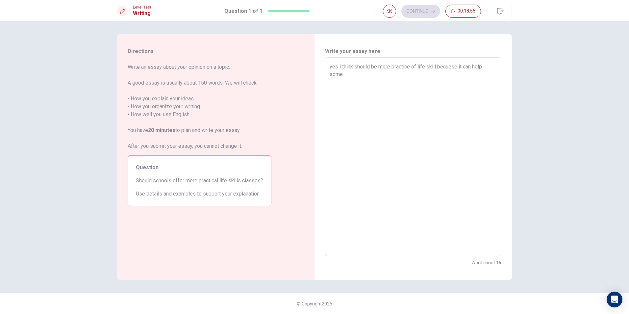
type textarea "yes i think should be more practice of life skill becuese it can help some"
type textarea "x"
type textarea "yes i think should be more practice of life skill becuese it can help somet"
type textarea "x"
type textarea "yes i think should be more practice of life skill becuese it can help someth"
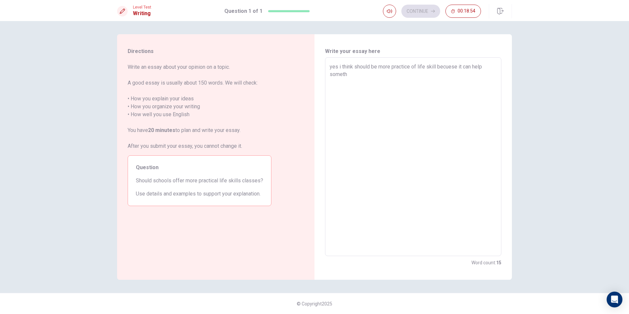
type textarea "x"
type textarea "yes i think should be more practice of life skill becuese it can help somet"
type textarea "x"
type textarea "yes i think should be more practice of life skill becuese it can help someti"
type textarea "x"
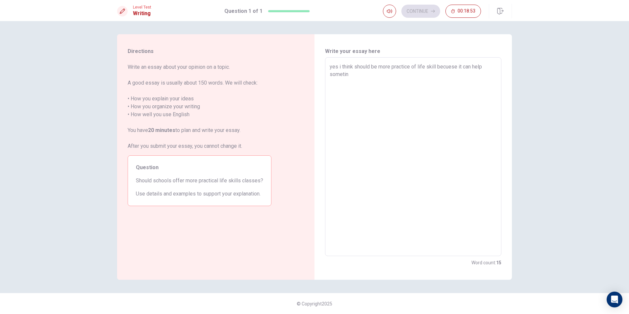
type textarea "yes i think should be more practice of life skill becuese it can help sometinm"
type textarea "x"
type textarea "yes i think should be more practice of life skill becuese it can help sometin"
type textarea "x"
type textarea "yes i think should be more practice of life skill becuese it can help someti"
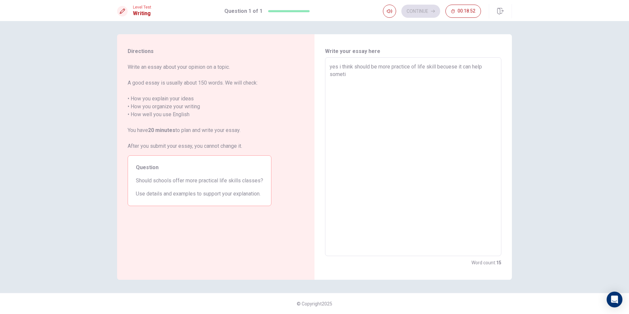
type textarea "x"
type textarea "yes i think should be more practice of life skill becuese it can help sometim"
type textarea "x"
type textarea "yes i think should be more practice of life skill becuese it can help sometime"
type textarea "x"
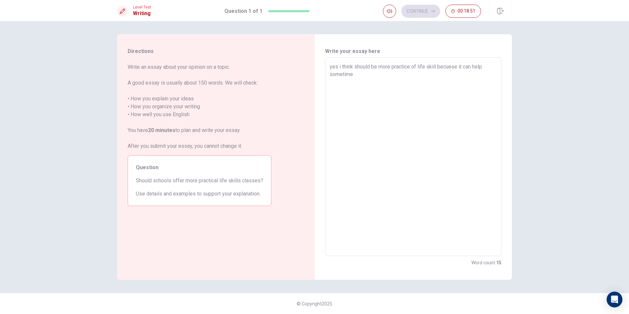
type textarea "yes i think should be more practice of life skill becuese it can help sometime"
type textarea "x"
type textarea "yes i think should be more practice of life skill becuese it can help sometime i"
type textarea "x"
type textarea "yes i think should be more practice of life skill becuese it can help sometime …"
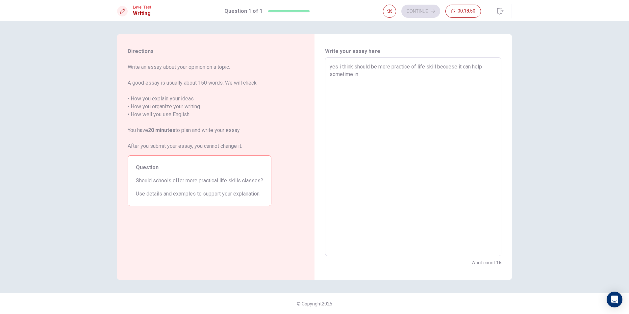
type textarea "x"
type textarea "yes i think should be more practice of life skill becuese it can help sometime …"
type textarea "x"
type textarea "yes i think should be more practice of life skill becuese it can help sometime …"
type textarea "x"
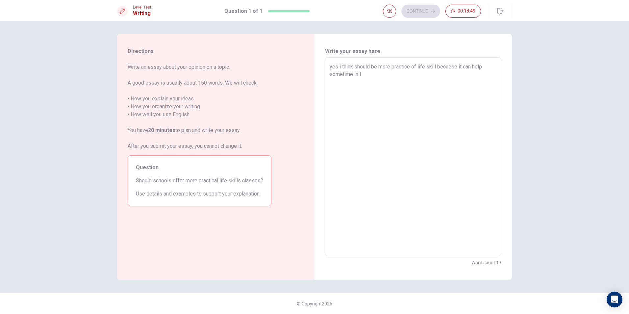
type textarea "yes i think should be more practice of life skill becuese it can help sometime …"
type textarea "x"
type textarea "yes i think should be more practice of life skill becuese it can help sometime …"
type textarea "x"
type textarea "yes i think should be more practice of life skill becuese it can help sometime …"
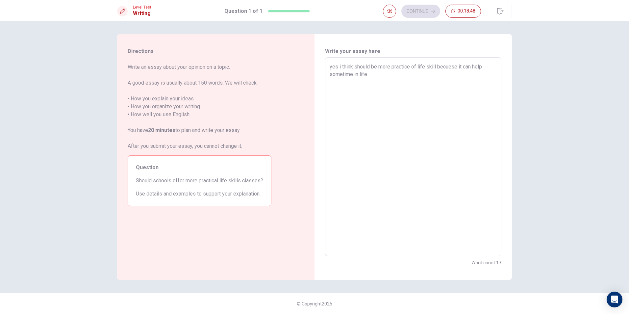
type textarea "x"
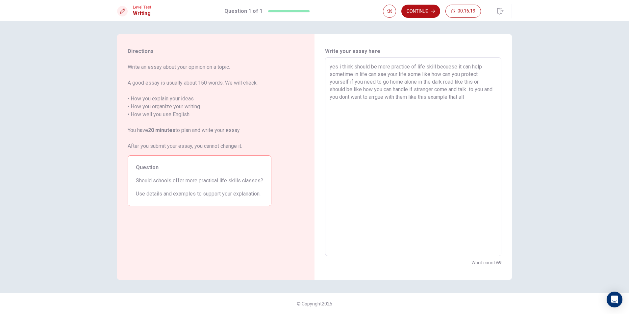
drag, startPoint x: 330, startPoint y: 66, endPoint x: 500, endPoint y: 93, distance: 172.1
click at [500, 93] on div "yes i think should be more practice of life skill becuese it can help sometime …" at bounding box center [413, 156] width 176 height 199
click at [479, 103] on textarea "yes i think should be more practice of life skill becuese it can help sometime …" at bounding box center [412, 157] width 167 height 188
drag, startPoint x: 484, startPoint y: 100, endPoint x: 458, endPoint y: 99, distance: 25.7
click at [458, 99] on textarea "yes i think should be more practice of life skill becuese it can help sometime …" at bounding box center [412, 157] width 167 height 188
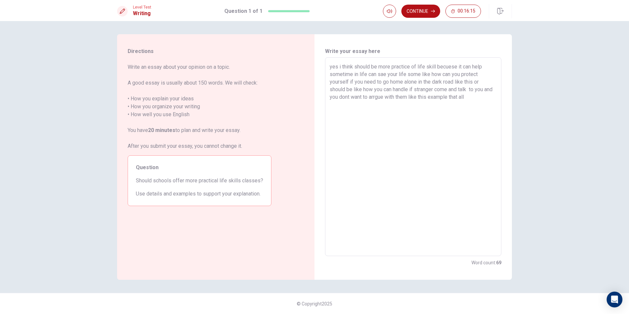
click at [489, 101] on textarea "yes i think should be more practice of life skill becuese it can help sometime …" at bounding box center [412, 157] width 167 height 188
drag, startPoint x: 485, startPoint y: 99, endPoint x: 460, endPoint y: 98, distance: 25.0
click at [460, 98] on textarea "yes i think should be more practice of life skill becuese it can help sometime …" at bounding box center [412, 157] width 167 height 188
click at [419, 14] on button "Continue" at bounding box center [420, 11] width 39 height 13
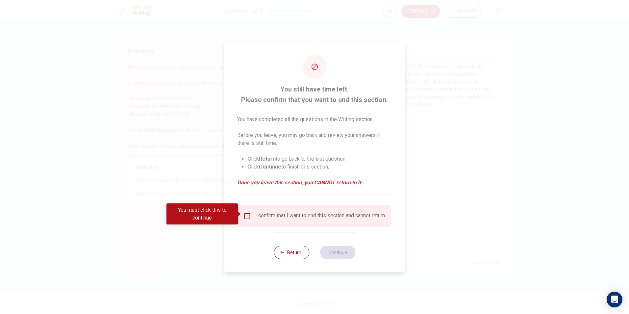
click at [296, 215] on div "I confirm that I want to end this section and cannot return." at bounding box center [320, 216] width 131 height 8
click at [246, 212] on input "You must click this to continue" at bounding box center [247, 216] width 8 height 8
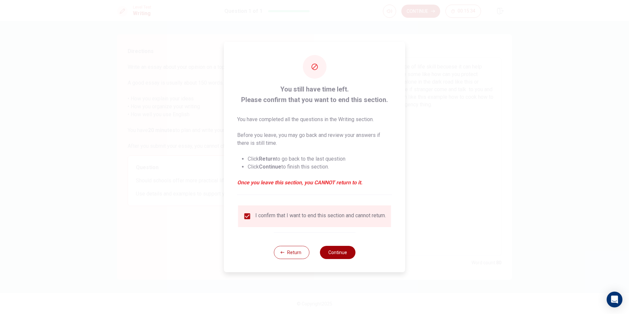
click at [344, 253] on button "Continue" at bounding box center [338, 252] width 36 height 13
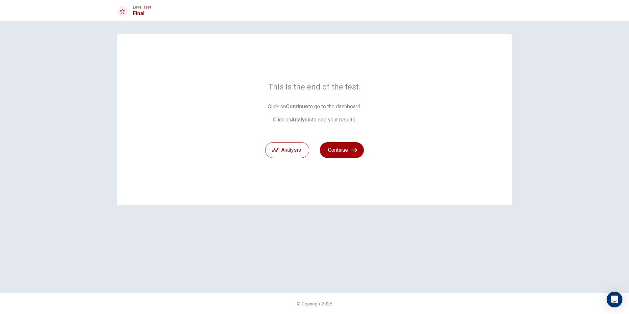
click at [353, 150] on icon "button" at bounding box center [353, 150] width 7 height 7
